Goal: Task Accomplishment & Management: Manage account settings

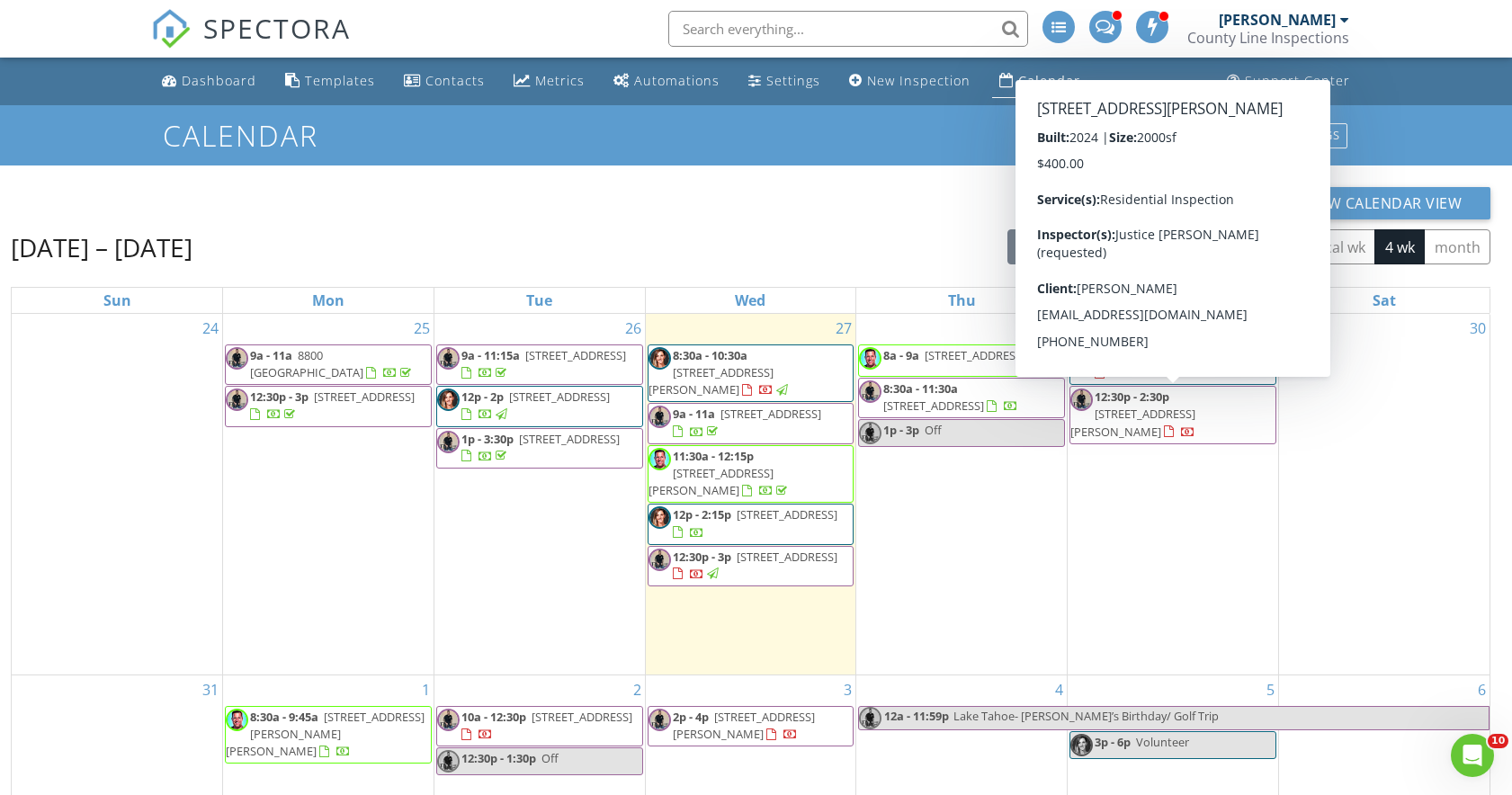
click at [868, 146] on h1 "Calendar" at bounding box center [756, 135] width 1187 height 32
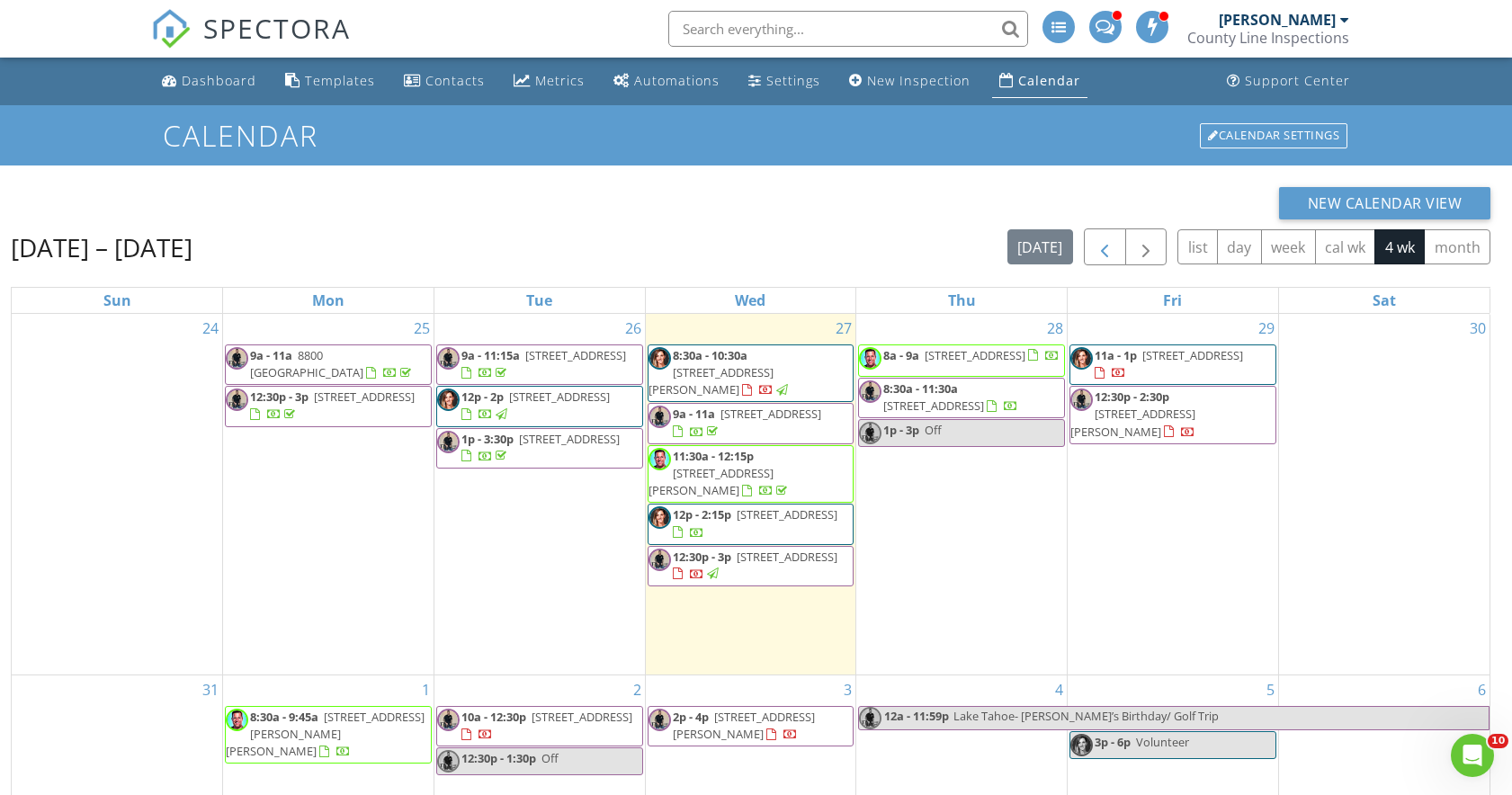
click at [1100, 245] on span "button" at bounding box center [1105, 248] width 22 height 22
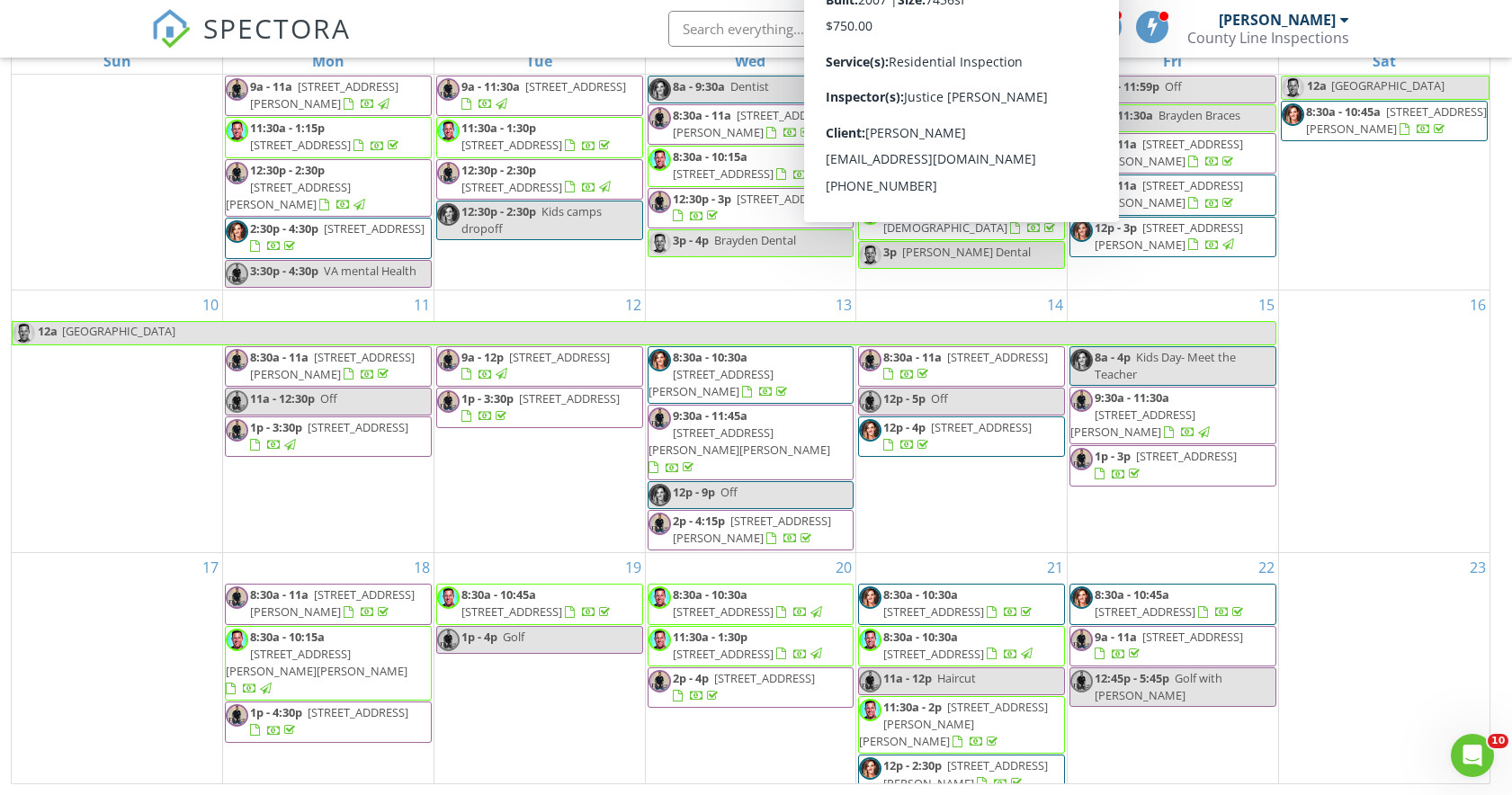
scroll to position [239, 0]
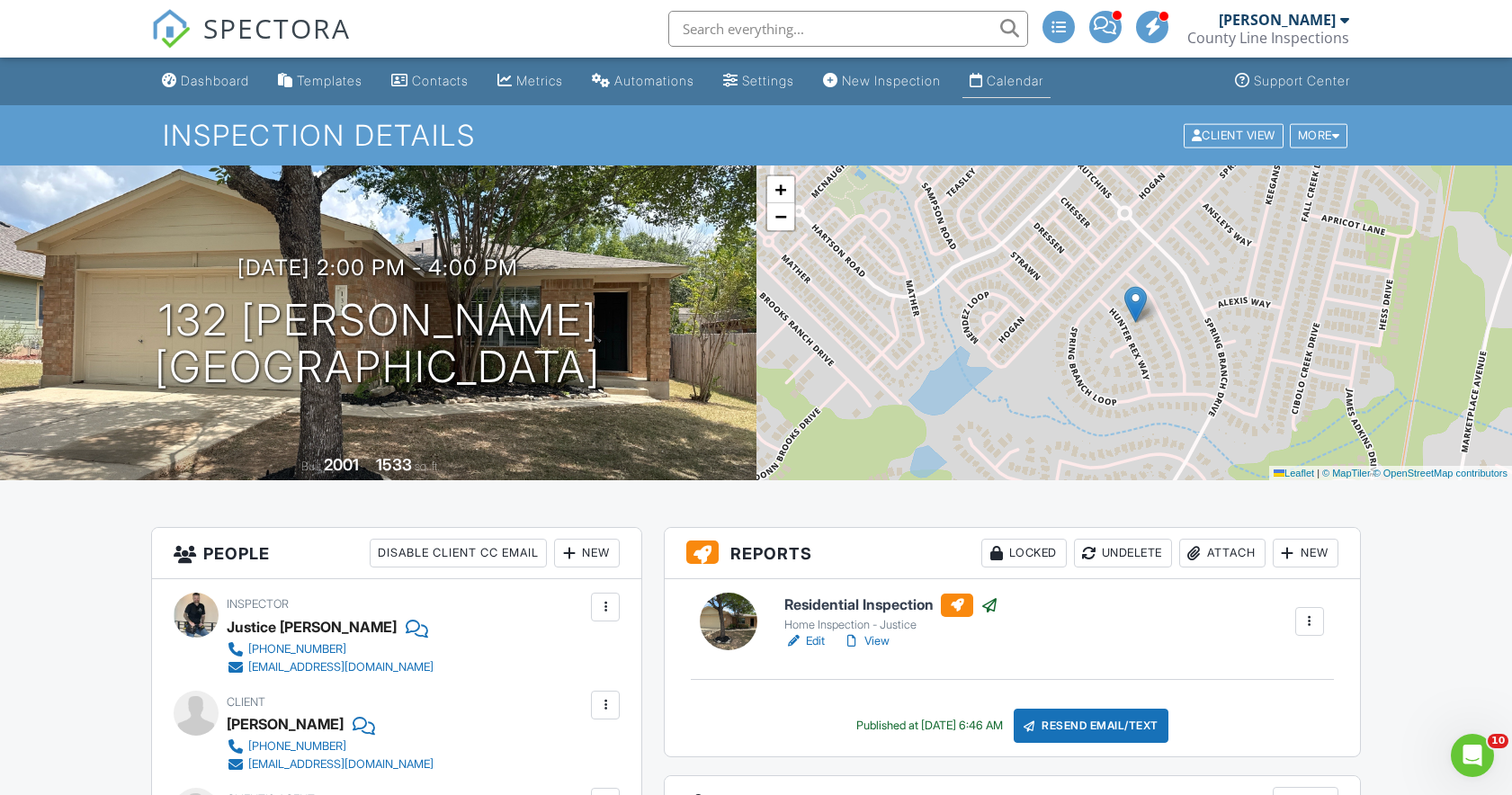
click at [1044, 87] on div "Calendar" at bounding box center [1015, 80] width 57 height 15
